Goal: Use online tool/utility: Utilize a website feature to perform a specific function

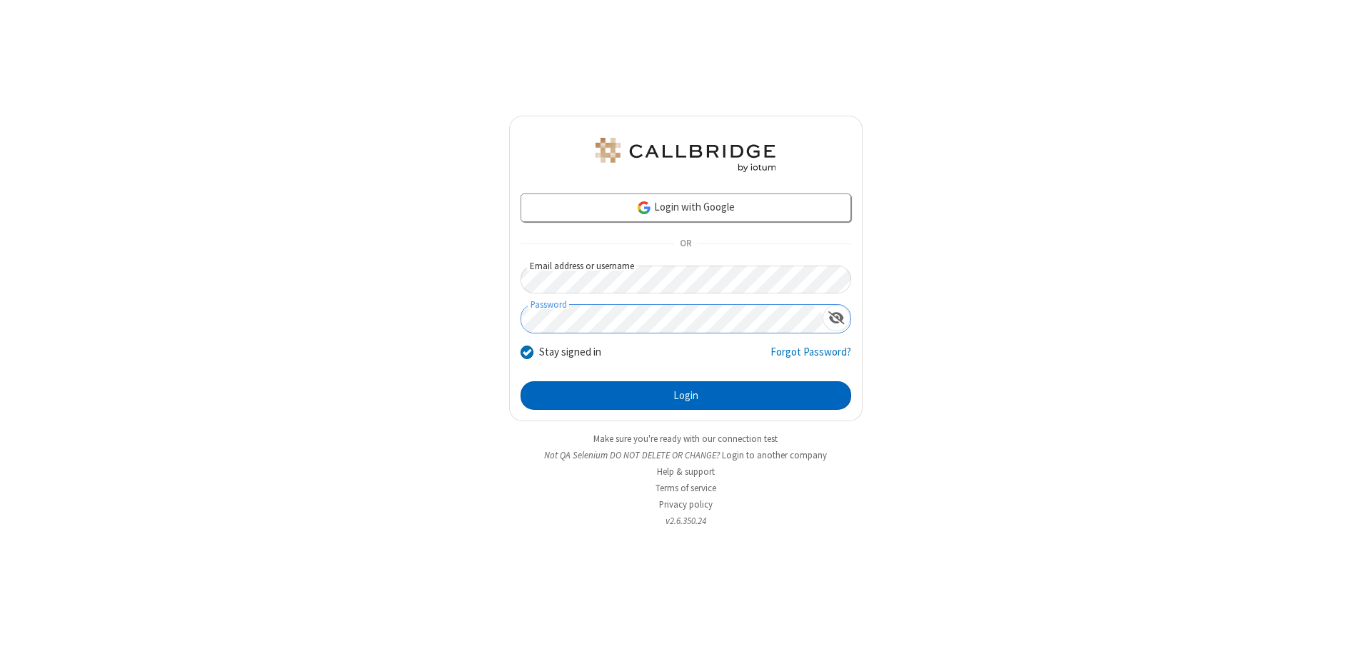
click at [686, 396] on button "Login" at bounding box center [686, 395] width 331 height 29
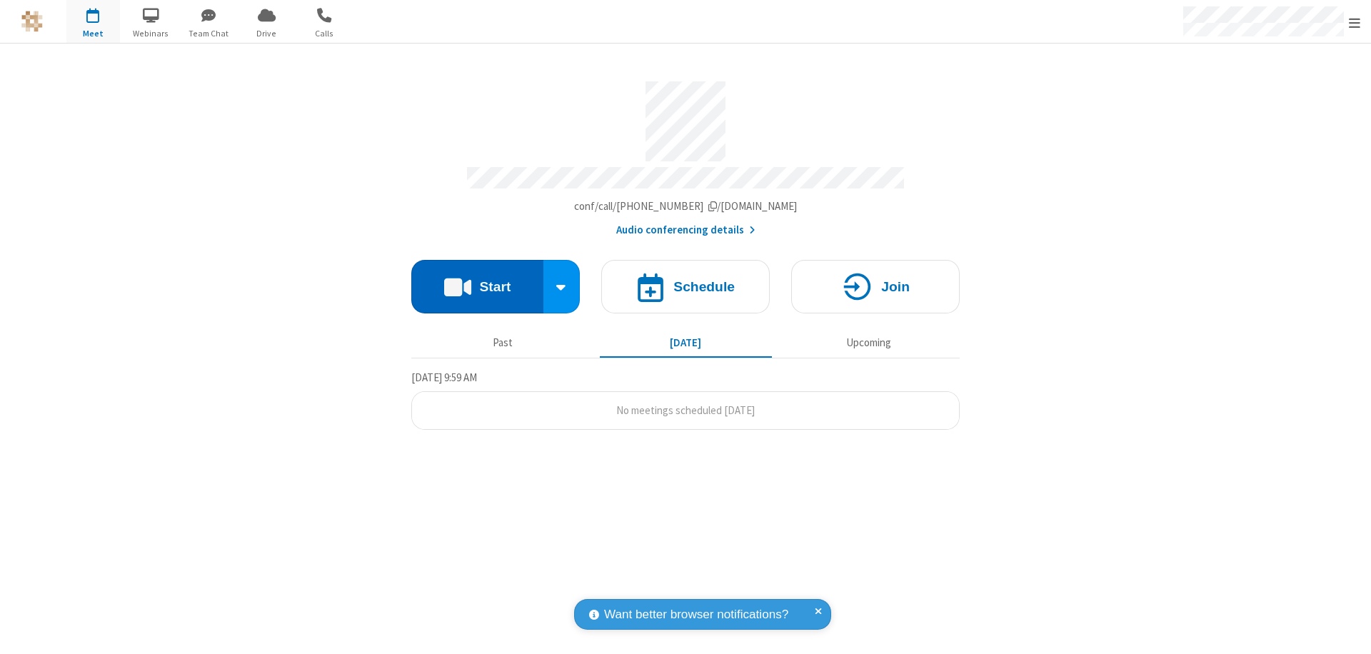
click at [477, 280] on button "Start" at bounding box center [477, 287] width 132 height 54
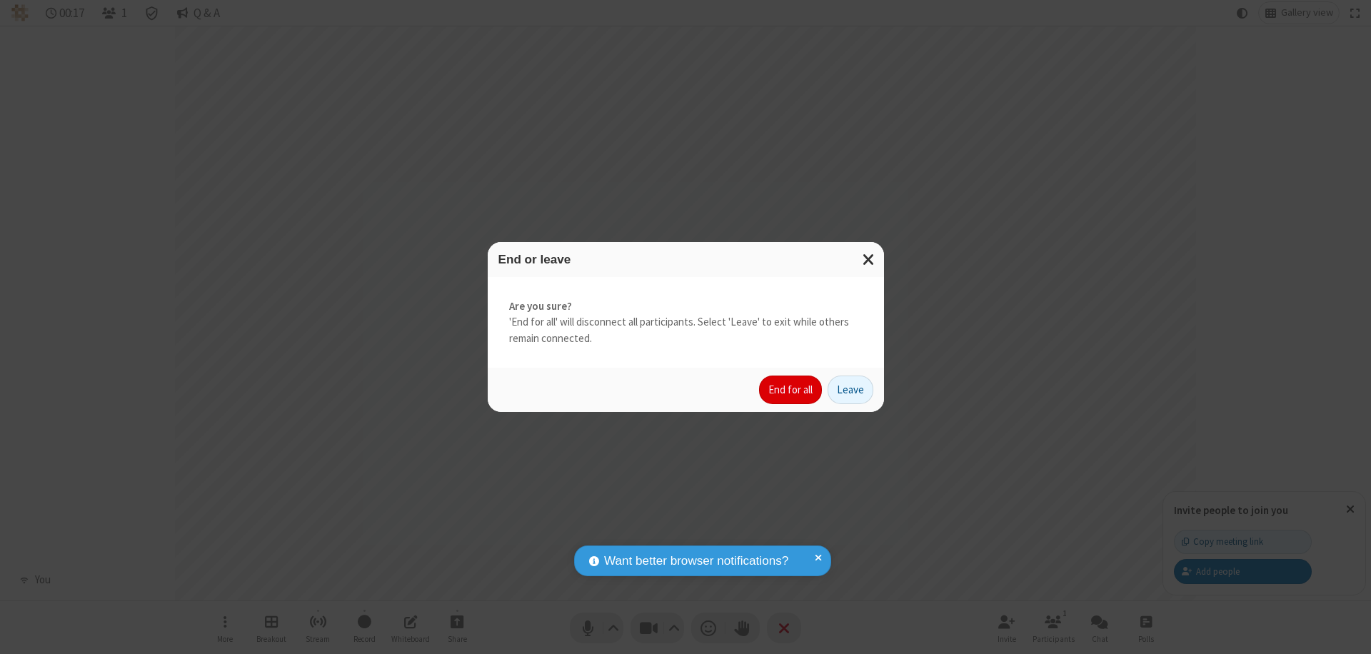
click at [791, 390] on button "End for all" at bounding box center [790, 390] width 63 height 29
